Goal: Transaction & Acquisition: Download file/media

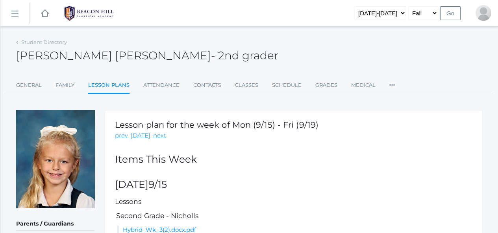
scroll to position [115, 0]
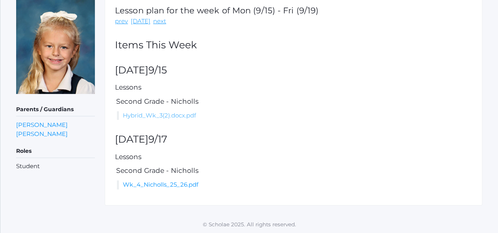
click at [173, 115] on link "Hybrid_Wk_3(2).docx.pdf" at bounding box center [159, 115] width 73 height 7
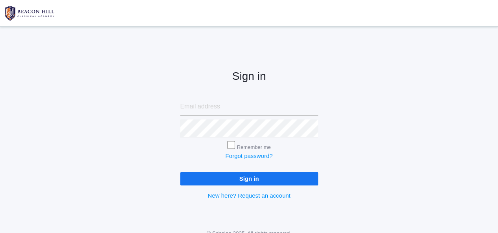
type input "shannon@foreverfound.org"
click at [256, 179] on input "Sign in" at bounding box center [249, 178] width 138 height 13
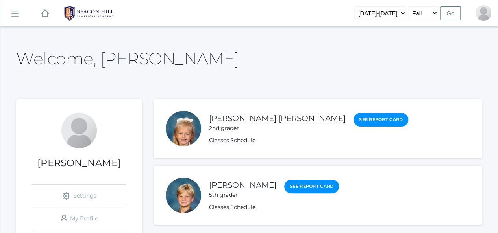
click at [242, 116] on link "[PERSON_NAME] [PERSON_NAME]" at bounding box center [277, 119] width 137 height 10
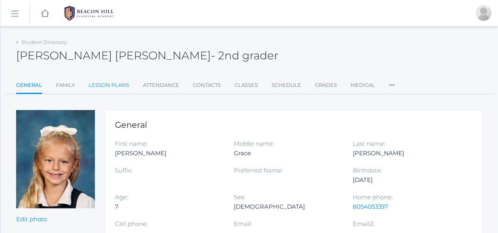
click at [120, 86] on link "Lesson Plans" at bounding box center [109, 86] width 41 height 16
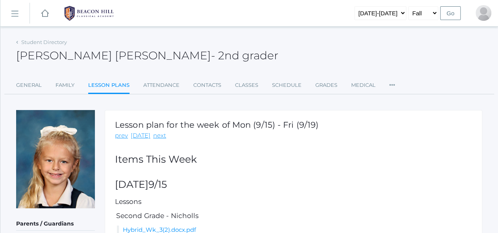
click at [433, 150] on div "Lesson plan for the week of Mon (9/15) - Fri (9/19) prev [DATE] next Items [DAT…" at bounding box center [294, 215] width 378 height 210
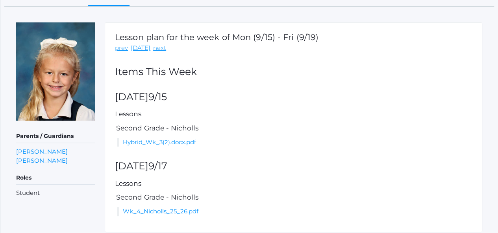
scroll to position [95, 0]
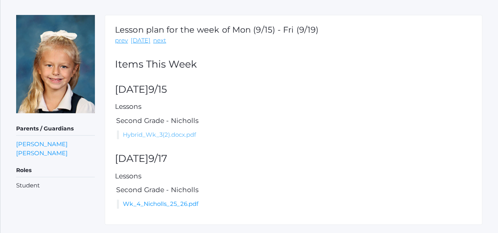
click at [182, 134] on link "Hybrid_Wk_3(2).docx.pdf" at bounding box center [159, 134] width 73 height 7
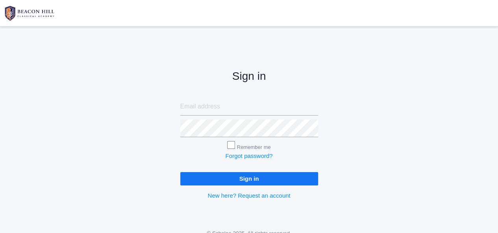
type input "shannon@foreverfound.org"
click at [253, 178] on input "Sign in" at bounding box center [249, 178] width 138 height 13
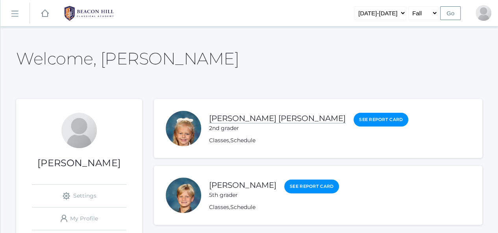
click at [244, 120] on link "[PERSON_NAME] [PERSON_NAME]" at bounding box center [277, 119] width 137 height 10
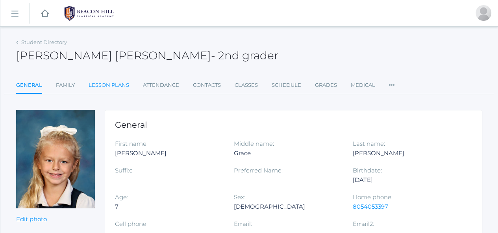
click at [111, 84] on link "Lesson Plans" at bounding box center [109, 86] width 41 height 16
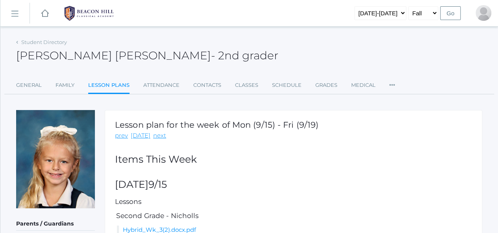
click at [227, 141] on div "Lesson plan for the week of Mon (9/15) - Fri (9/19) prev [DATE] next Items [DAT…" at bounding box center [294, 215] width 378 height 210
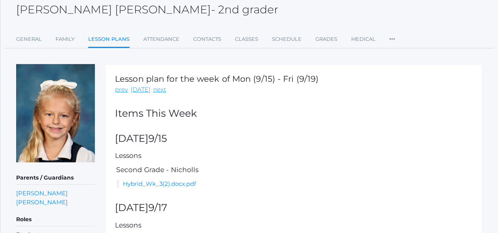
scroll to position [47, 0]
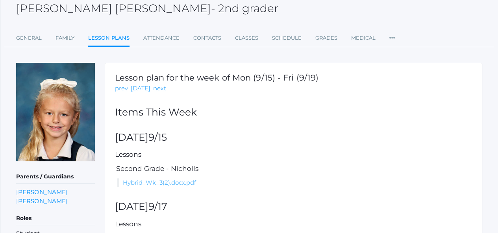
click at [186, 181] on link "Hybrid_Wk_3(2).docx.pdf" at bounding box center [159, 182] width 73 height 7
